Goal: Transaction & Acquisition: Purchase product/service

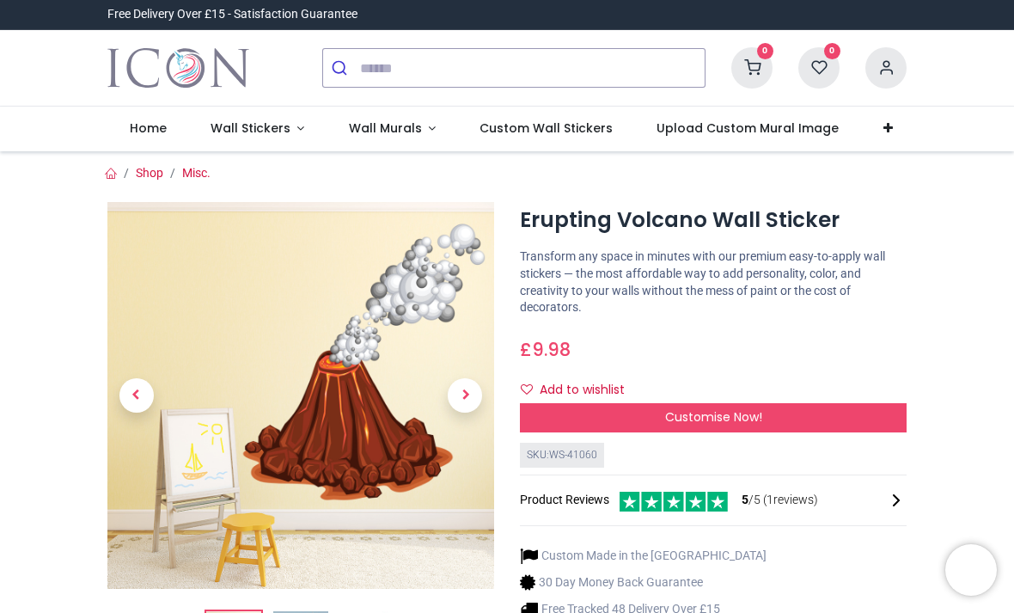
click at [756, 413] on span "Customise Now!" at bounding box center [713, 416] width 97 height 17
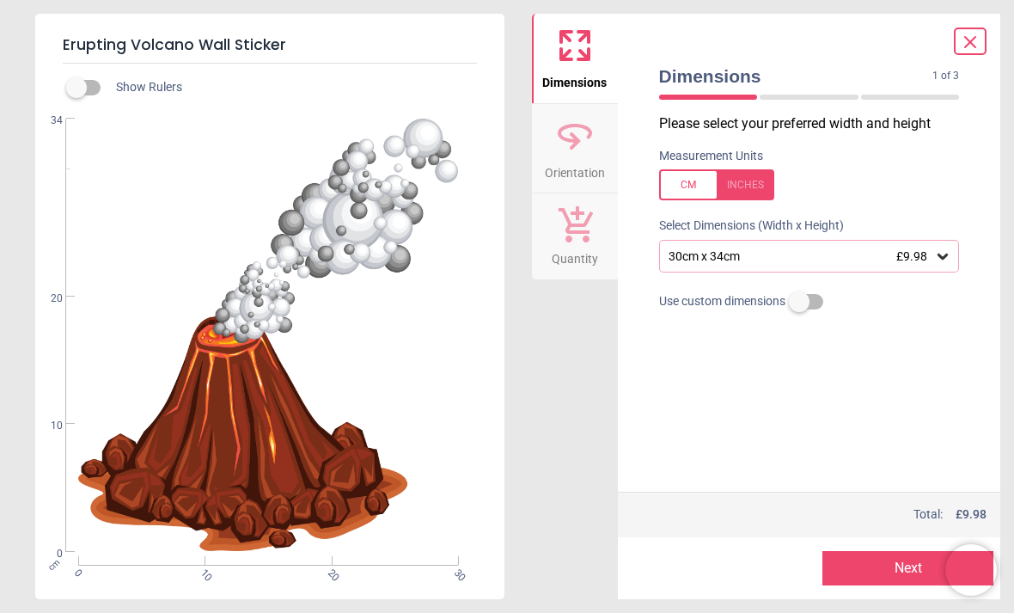
click at [943, 257] on icon at bounding box center [942, 256] width 10 height 6
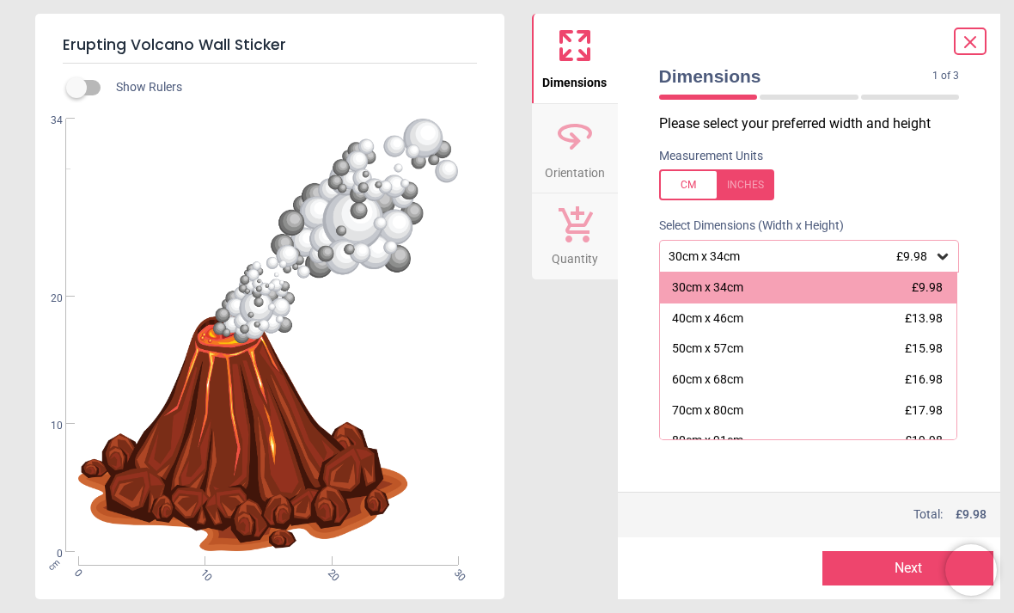
click at [1006, 318] on div "Erupting Volcano Wall Sticker Show Rulers cm 0 10 20 30 0 10 20 34 Dimensions O…" at bounding box center [507, 306] width 1014 height 613
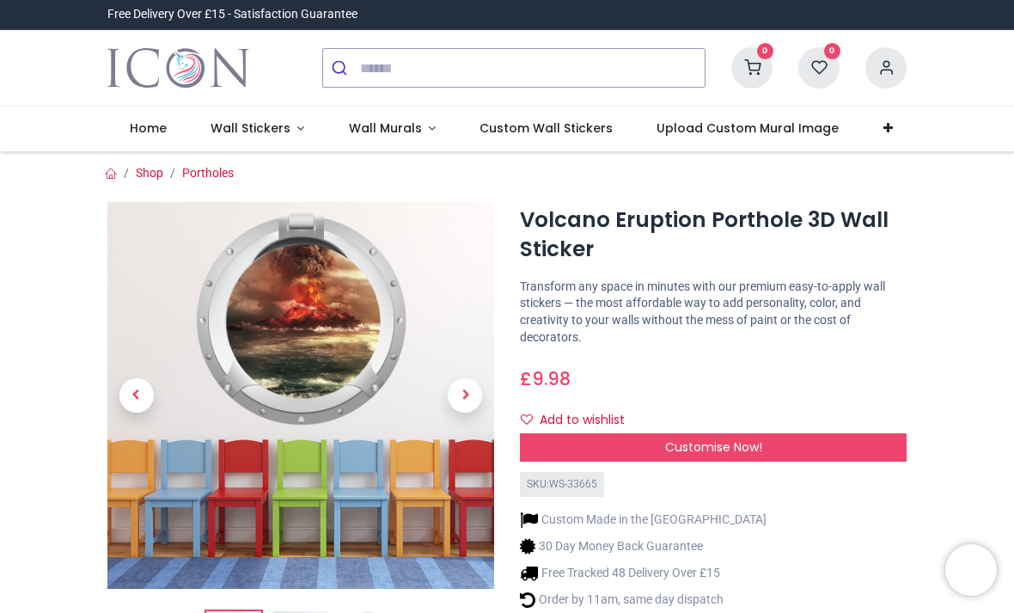
click at [261, 136] on span "Wall Stickers" at bounding box center [251, 127] width 80 height 17
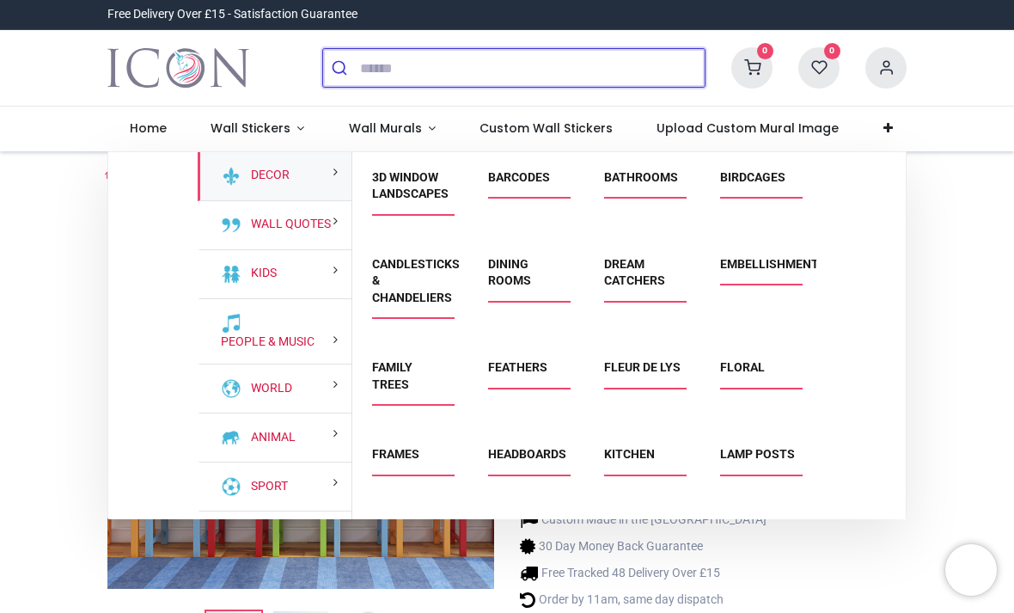
click at [377, 67] on input "search" at bounding box center [532, 68] width 345 height 38
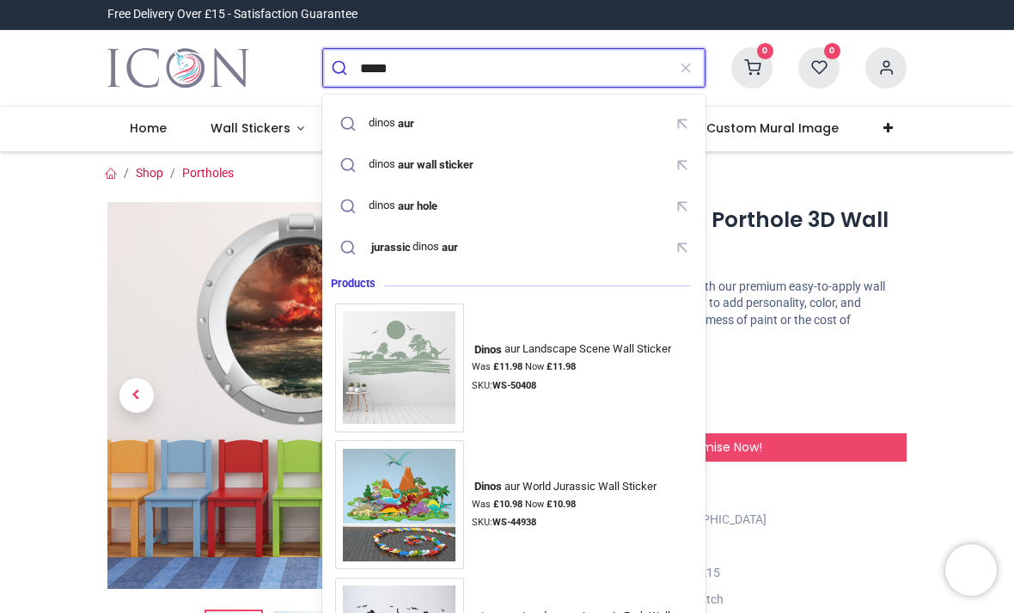
click at [416, 119] on mark "aur" at bounding box center [405, 122] width 21 height 17
type input "********"
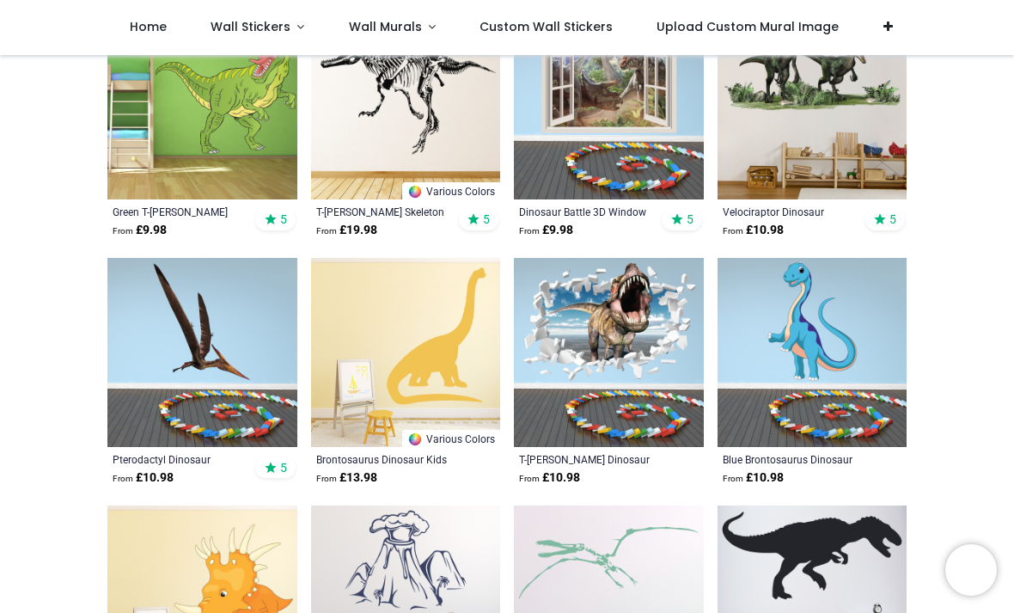
scroll to position [1243, 0]
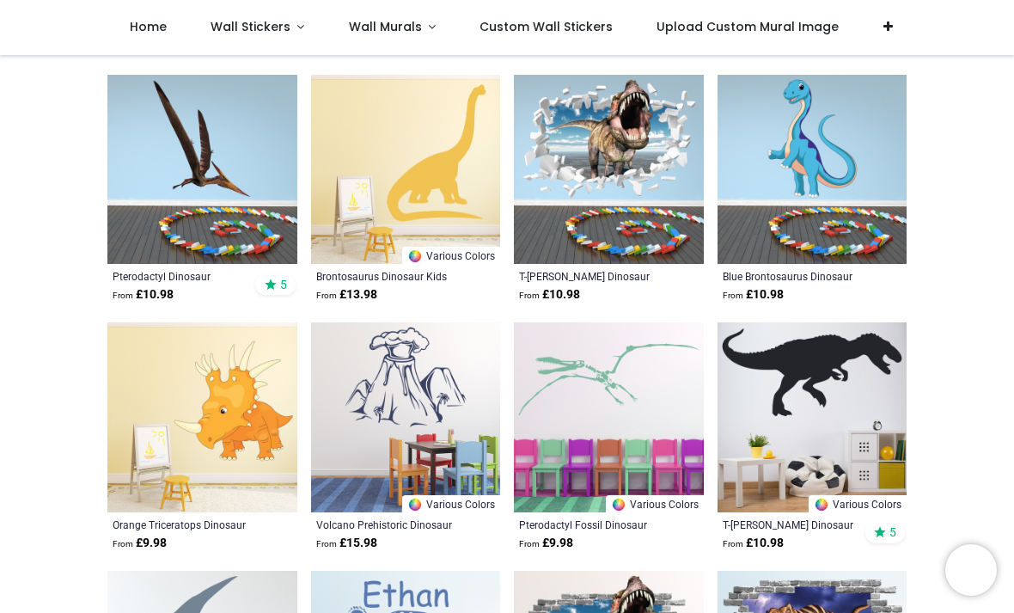
scroll to position [1440, 0]
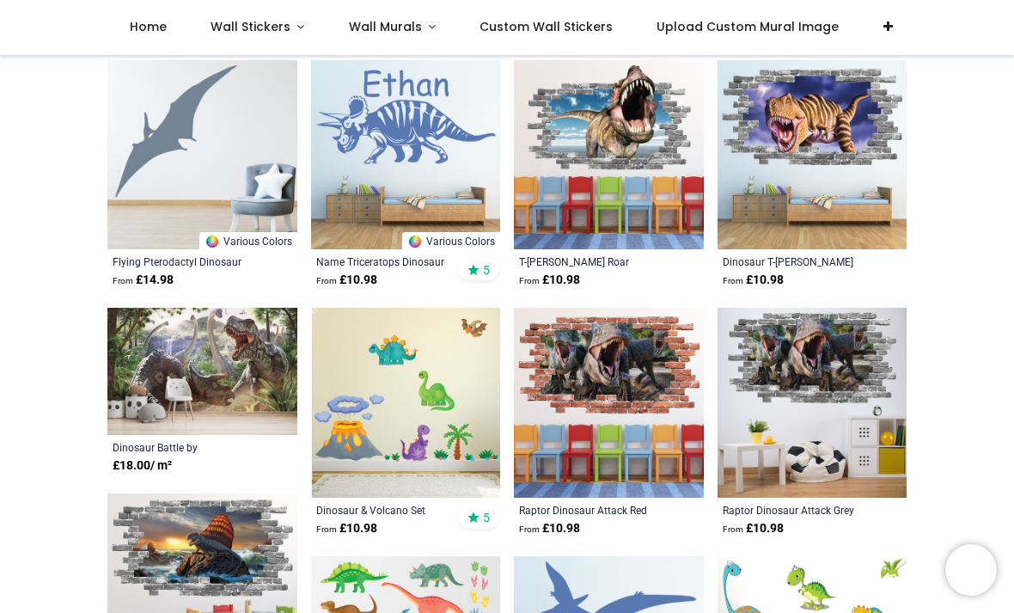
scroll to position [1956, 0]
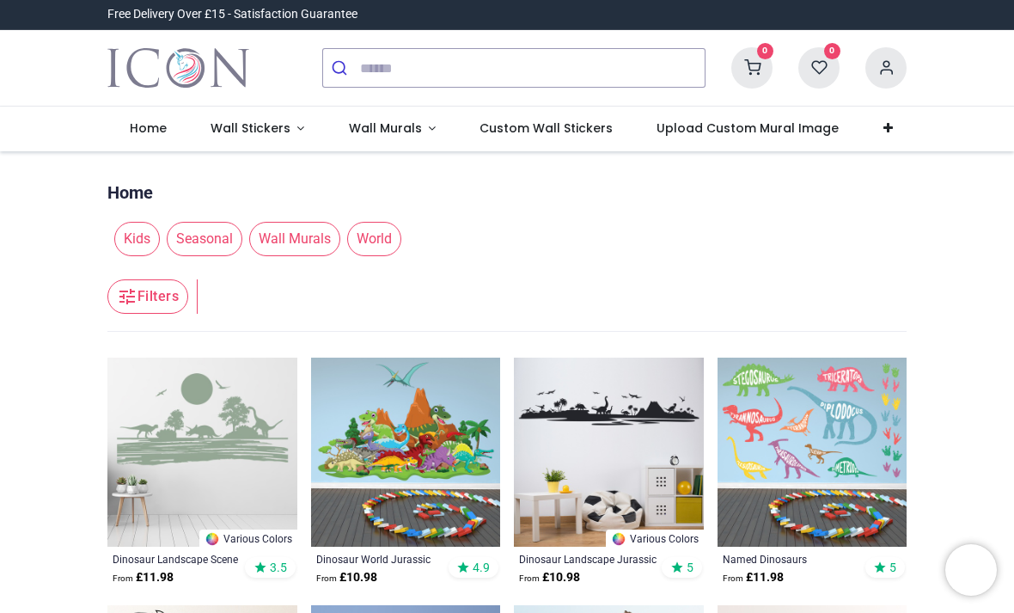
click at [278, 132] on span "Wall Stickers" at bounding box center [251, 127] width 80 height 17
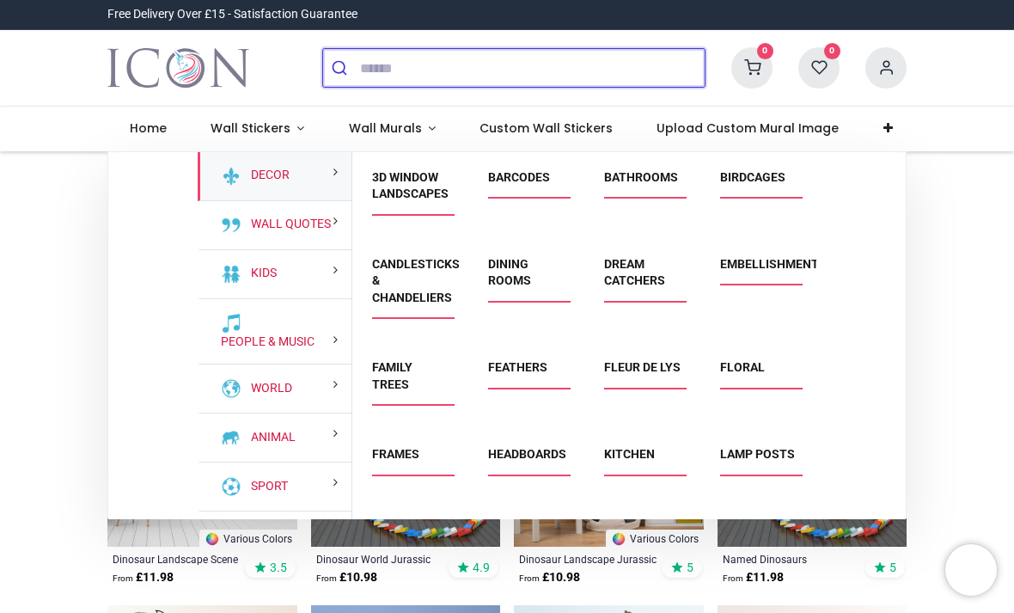
click at [385, 71] on input "search" at bounding box center [532, 68] width 345 height 38
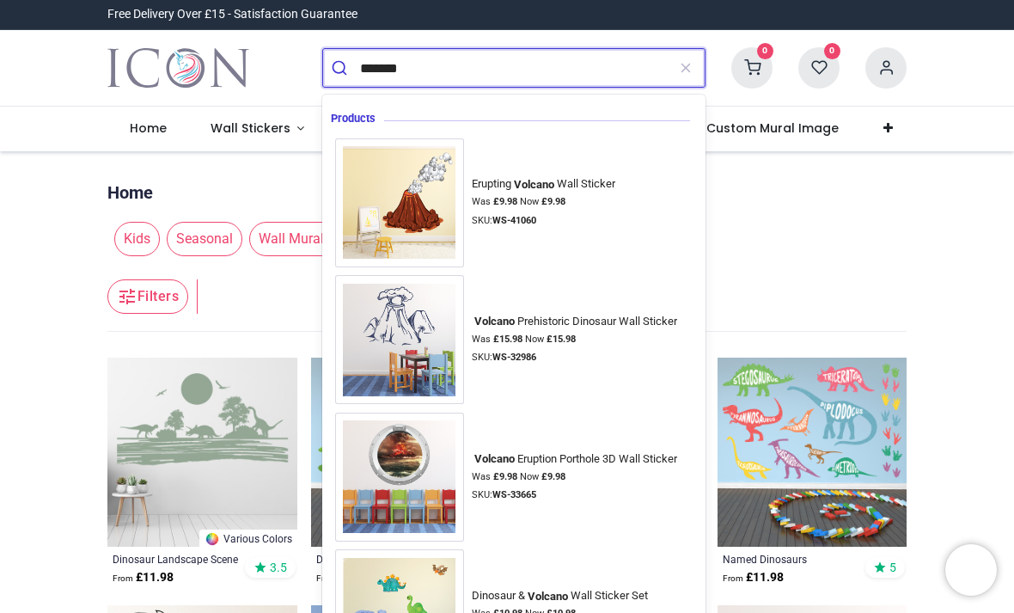
type input "*******"
click at [341, 68] on button "submit" at bounding box center [341, 68] width 37 height 38
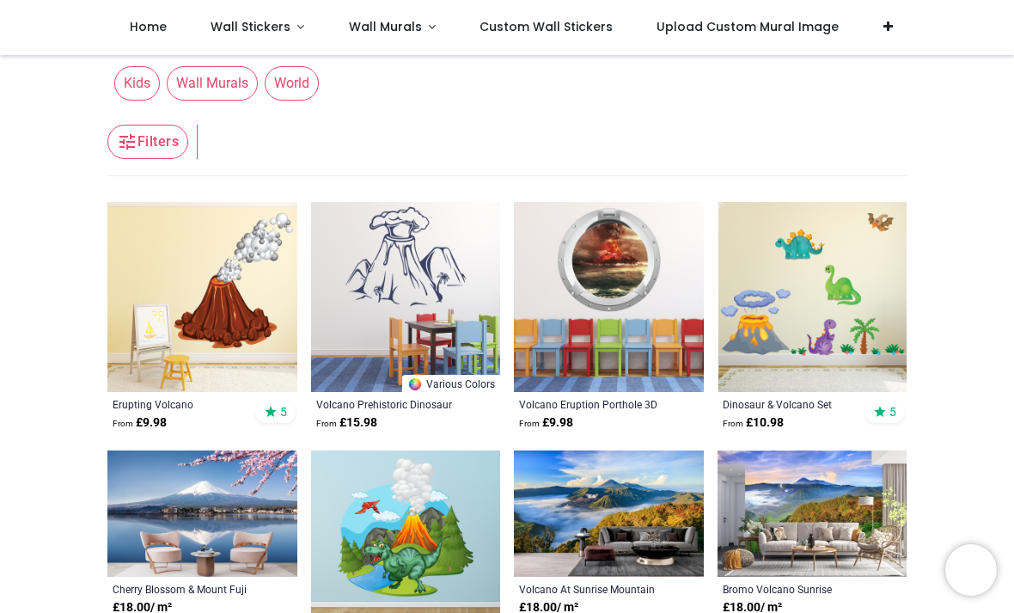
scroll to position [90, 0]
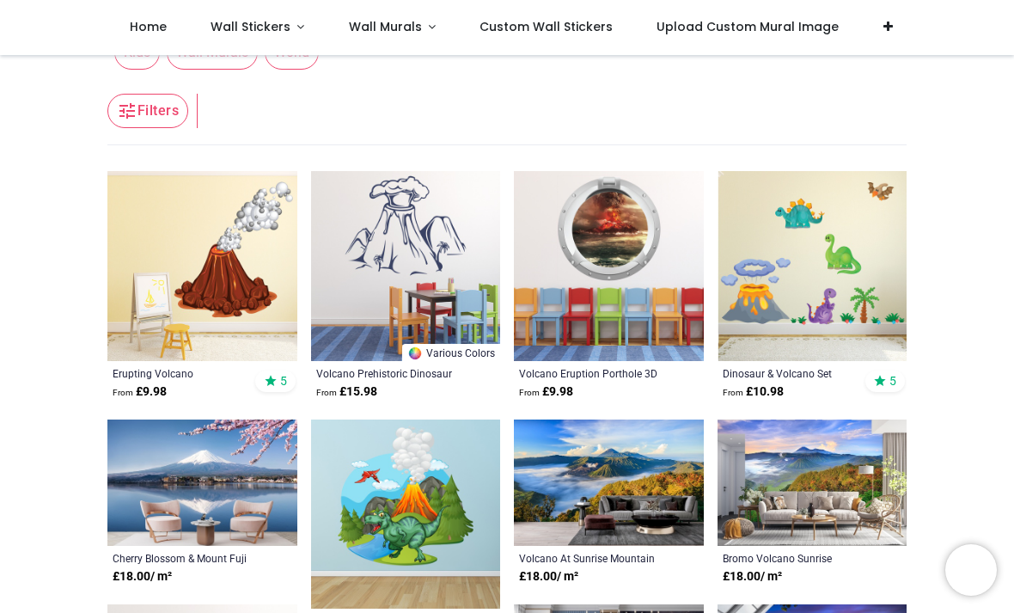
click at [432, 504] on img at bounding box center [406, 514] width 190 height 190
click at [215, 290] on img at bounding box center [202, 266] width 190 height 190
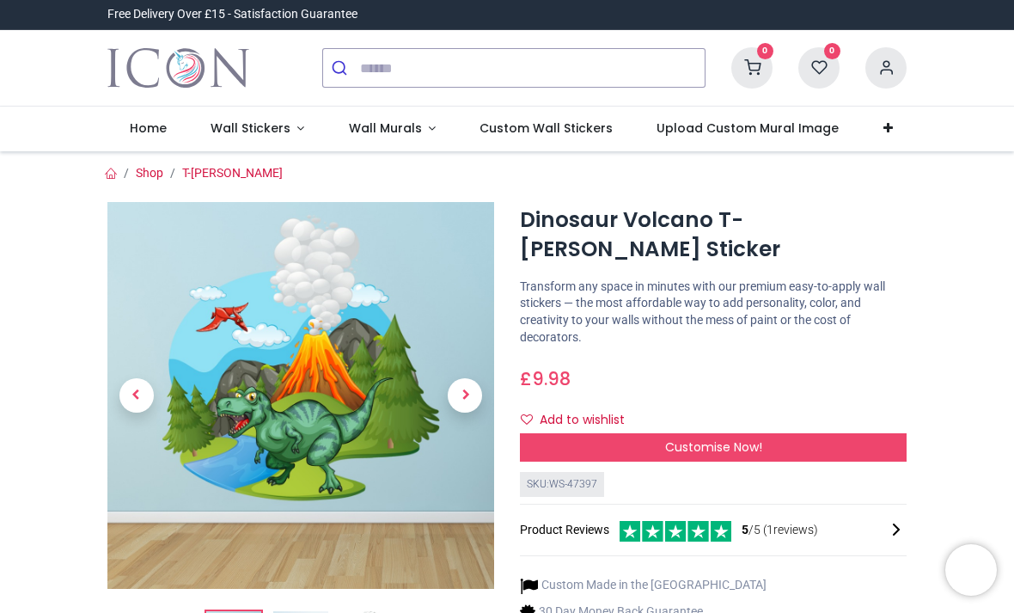
click at [456, 395] on span "Next" at bounding box center [465, 395] width 34 height 34
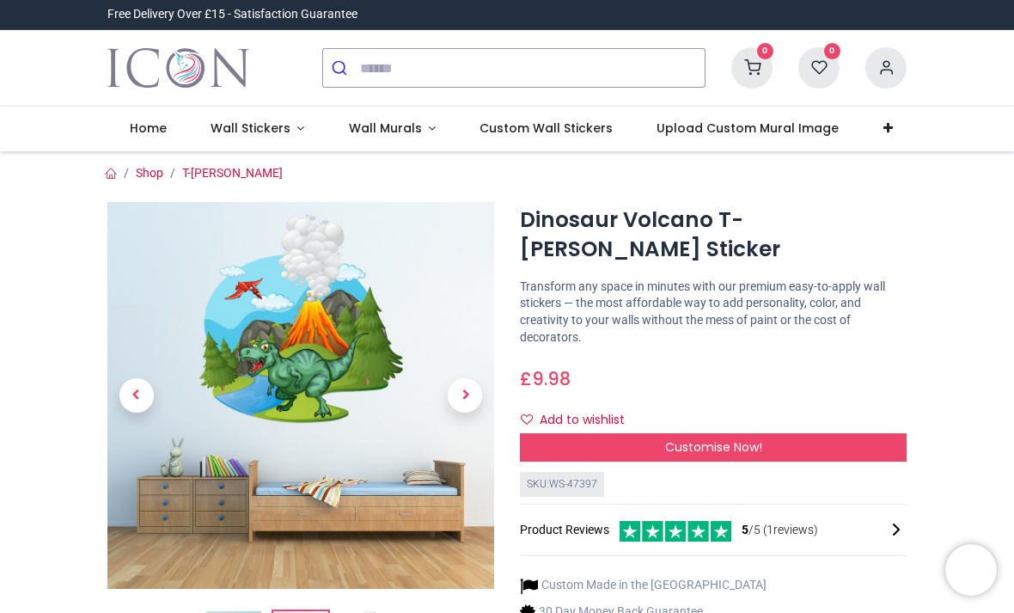
click at [462, 394] on span "Next" at bounding box center [465, 395] width 34 height 34
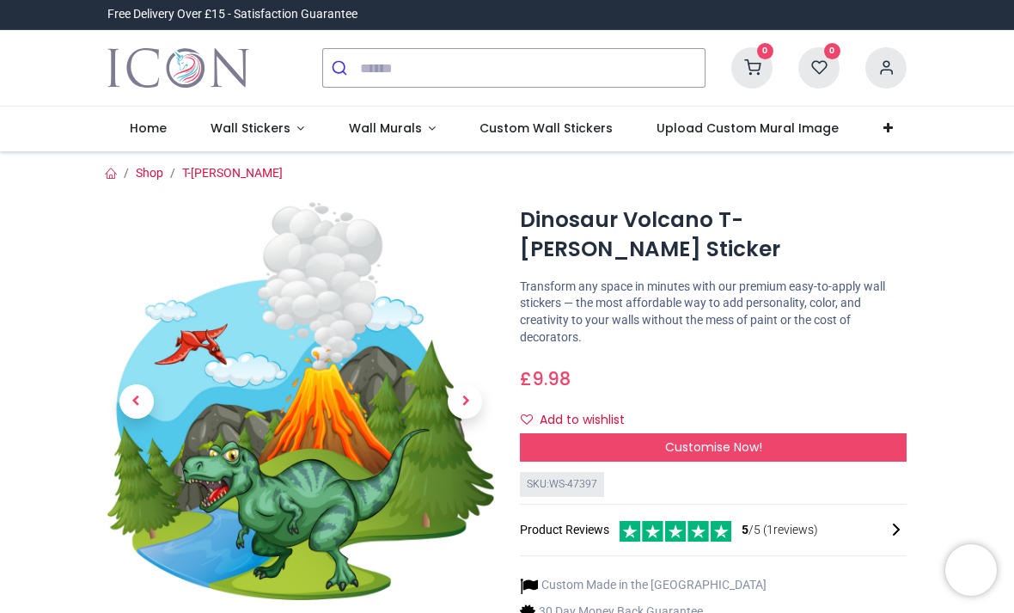
click at [467, 395] on span "Next" at bounding box center [465, 401] width 34 height 34
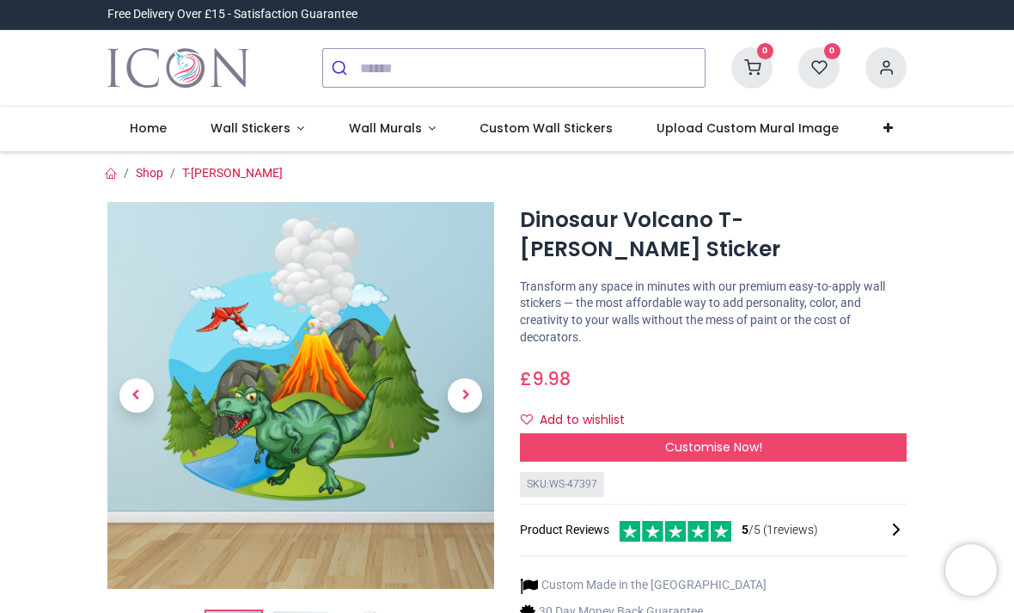
scroll to position [19, 0]
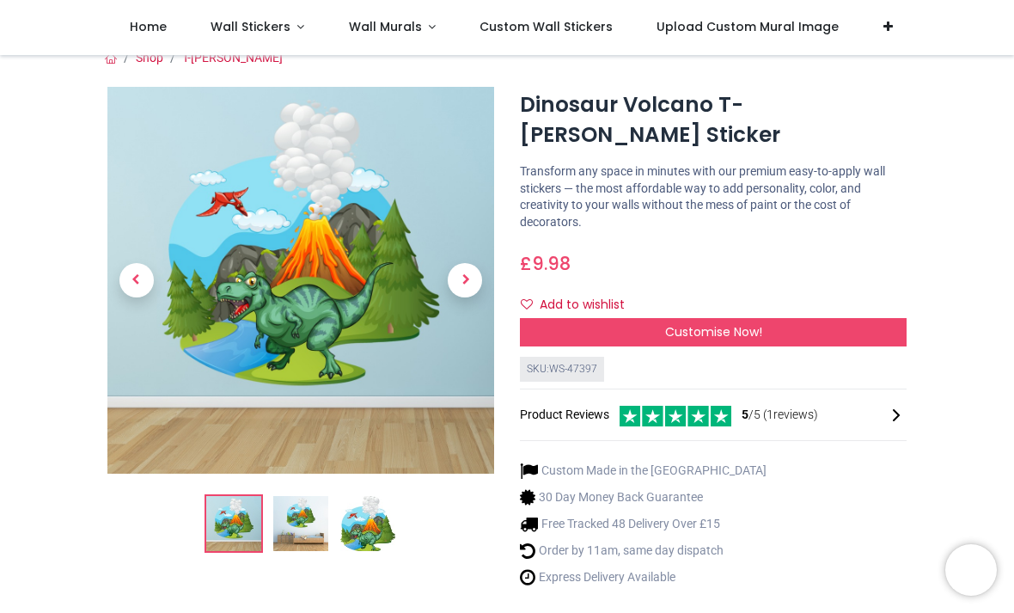
click at [803, 332] on div "Customise Now!" at bounding box center [713, 332] width 387 height 29
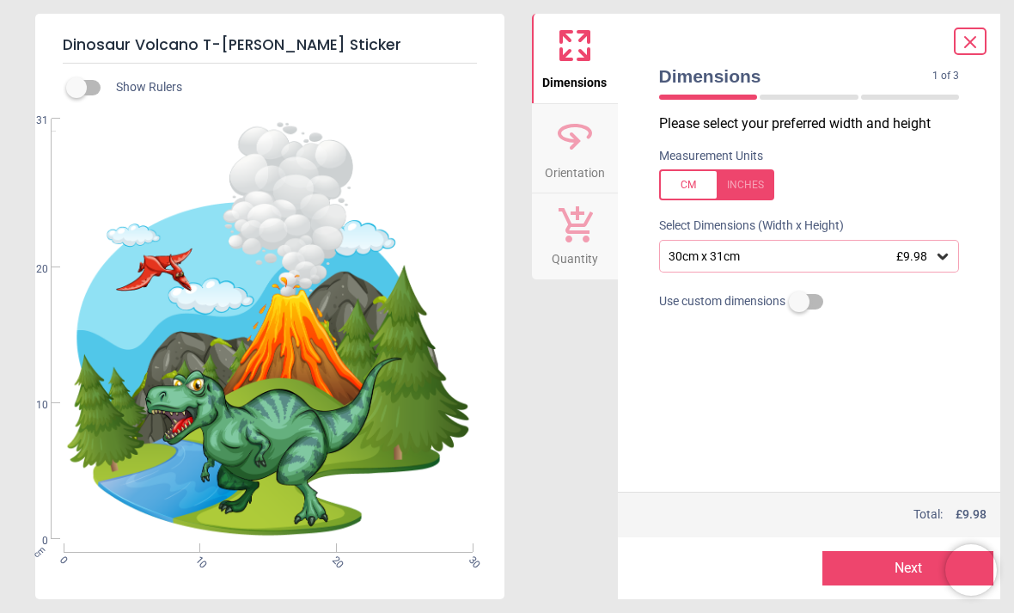
click at [937, 255] on icon at bounding box center [942, 255] width 17 height 17
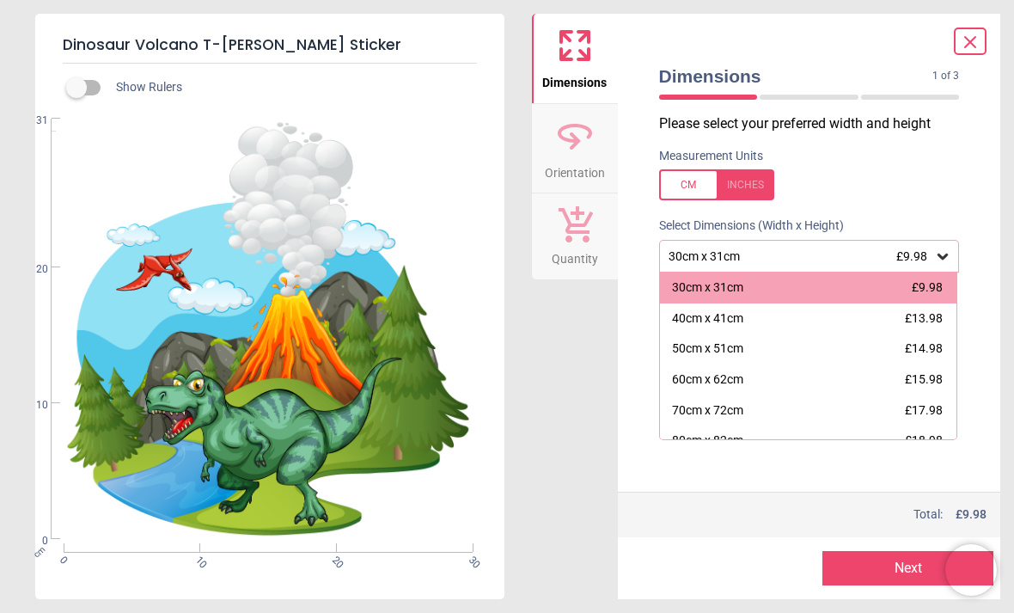
click at [753, 512] on div "Total: £ 9.98" at bounding box center [822, 514] width 330 height 17
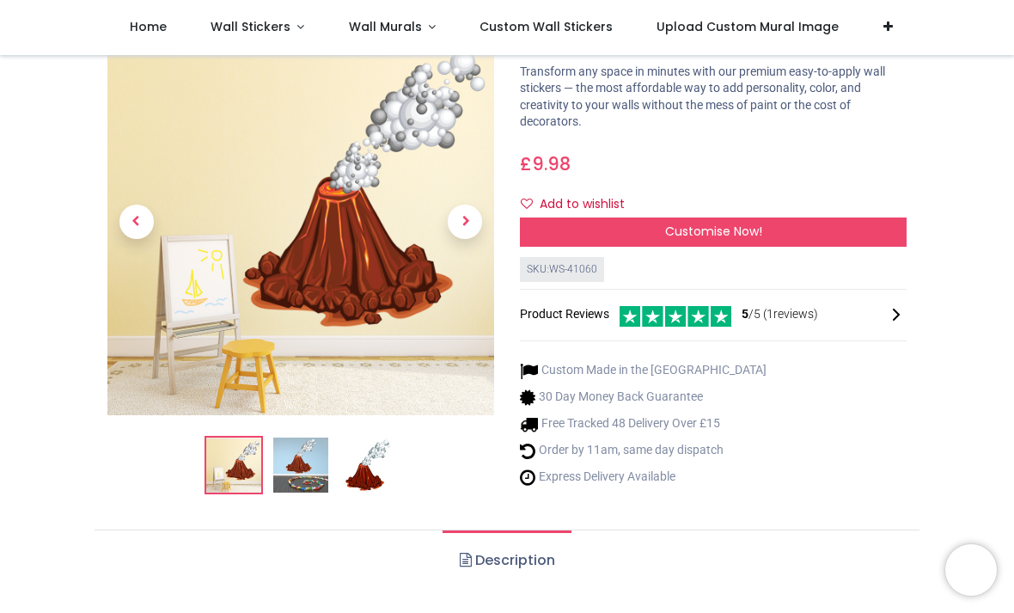
scroll to position [89, 0]
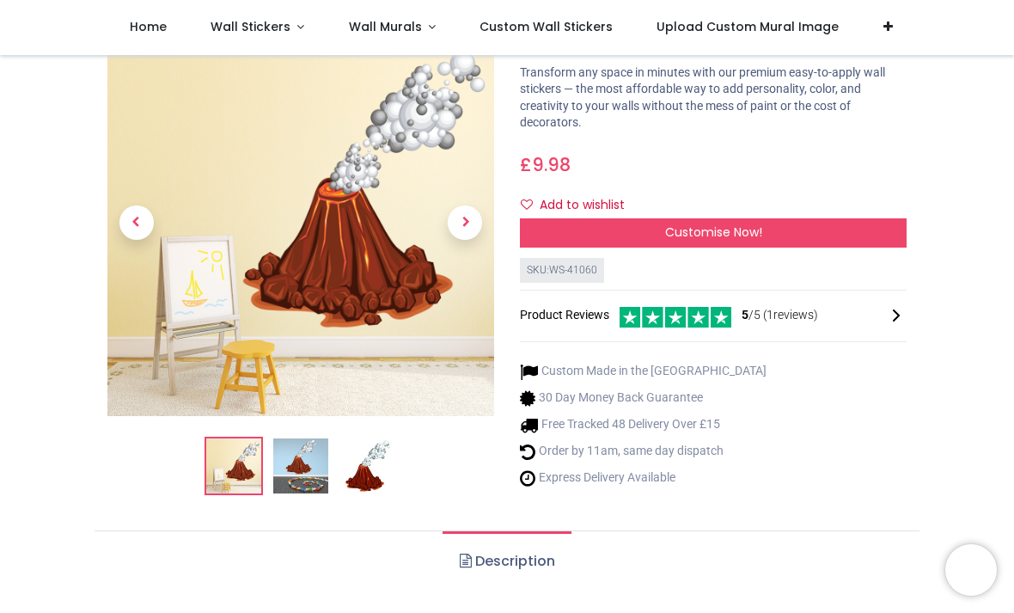
click at [756, 229] on span "Customise Now!" at bounding box center [713, 231] width 97 height 17
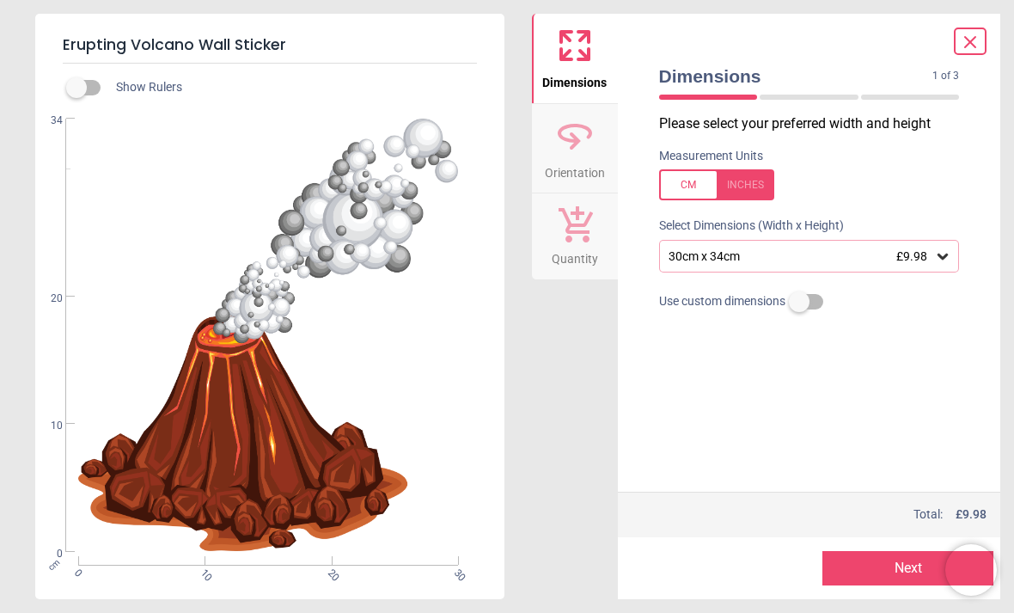
click at [947, 250] on icon at bounding box center [942, 255] width 17 height 17
